Goal: Check status: Check status

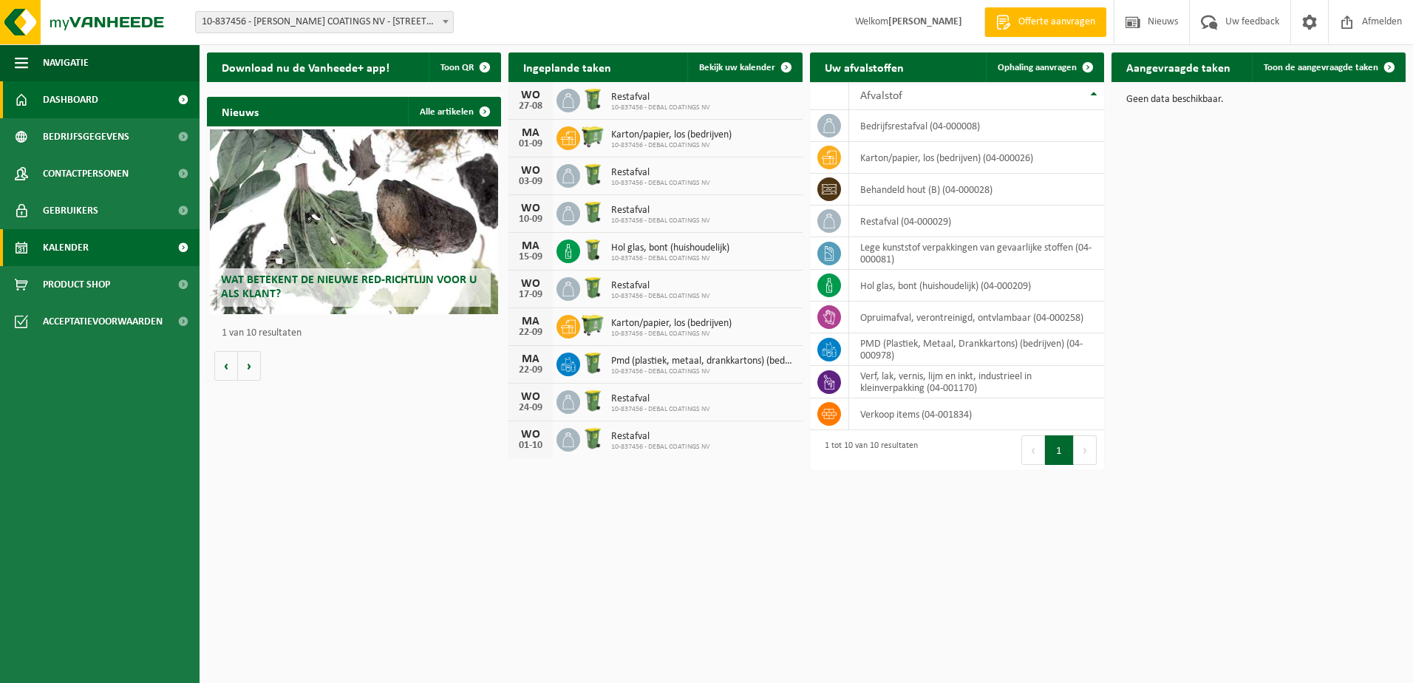
click at [65, 246] on span "Kalender" at bounding box center [66, 247] width 46 height 37
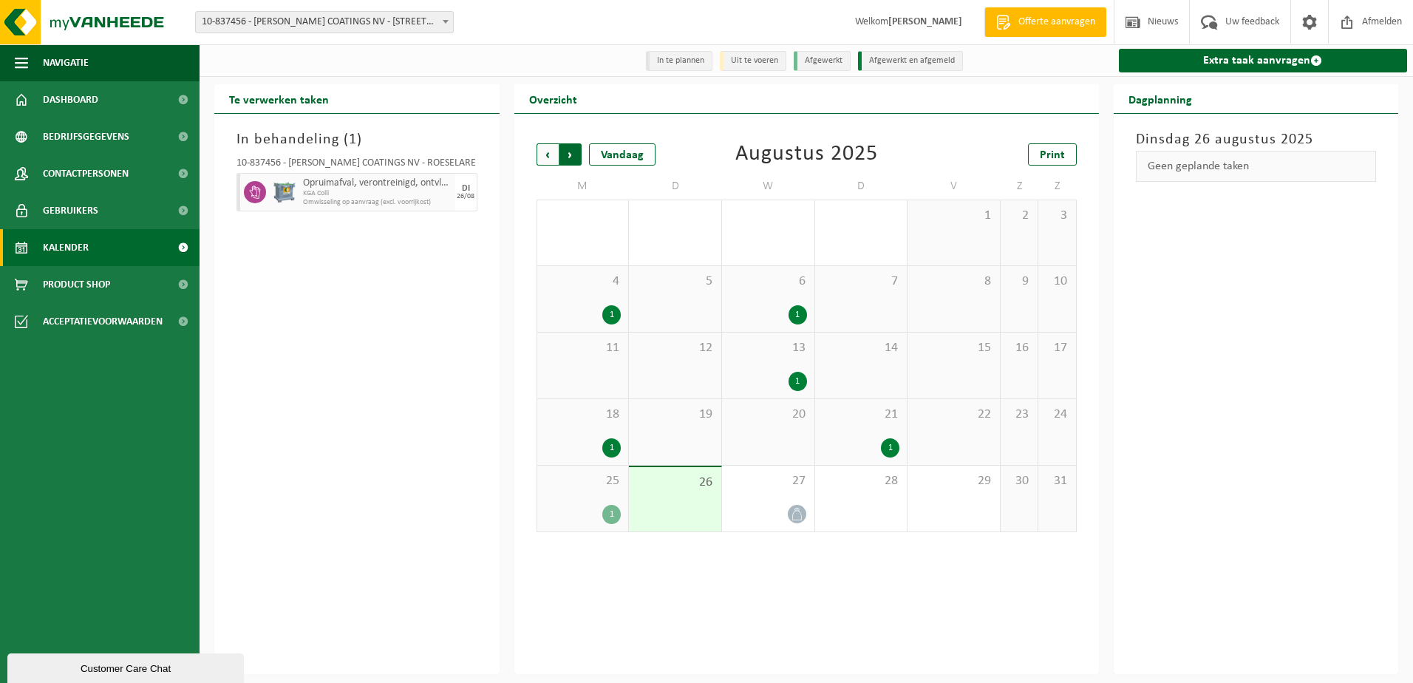
click at [548, 158] on span "Vorige" at bounding box center [548, 154] width 22 height 22
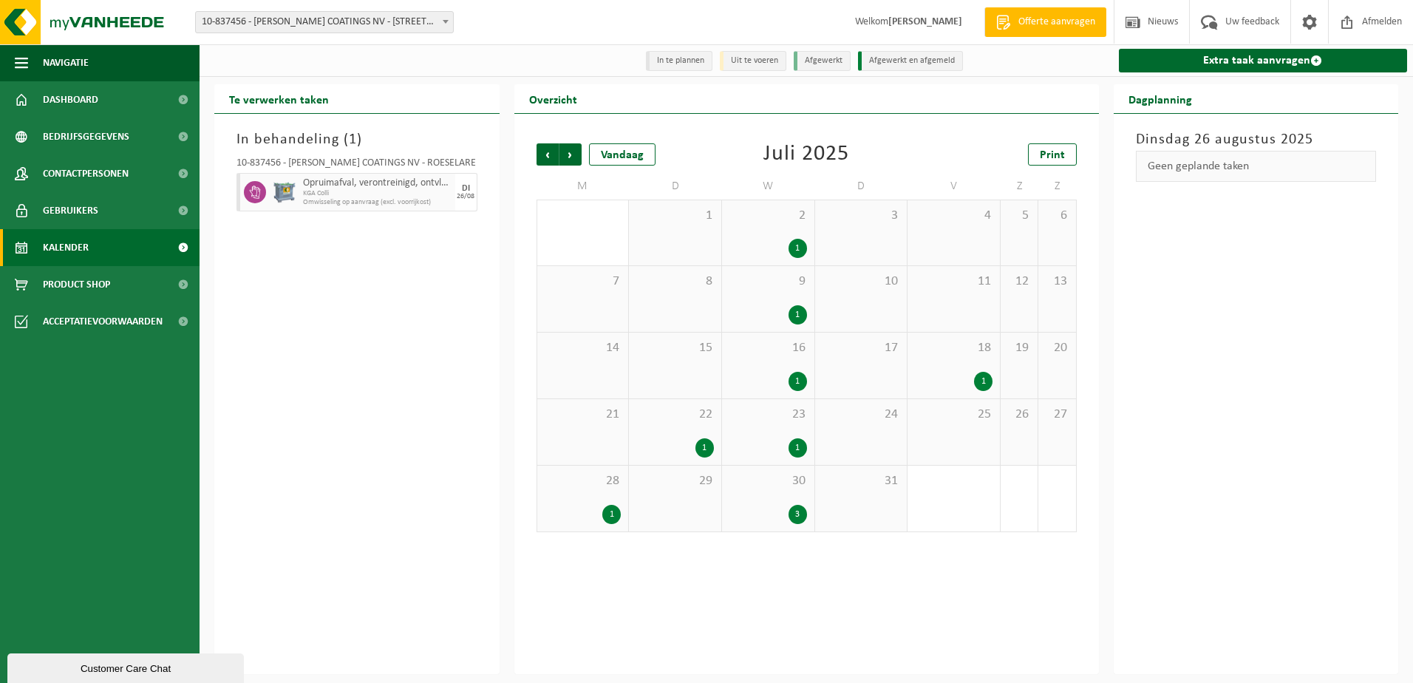
click at [792, 515] on div "3" at bounding box center [798, 514] width 18 height 19
